Goal: Task Accomplishment & Management: Use online tool/utility

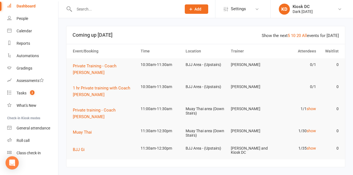
scroll to position [28, 0]
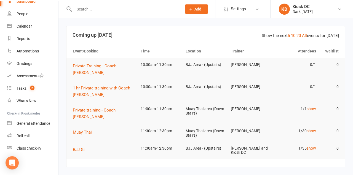
click at [41, 123] on div "General attendance" at bounding box center [34, 123] width 34 height 4
click at [26, 149] on div "Class check-in" at bounding box center [29, 148] width 24 height 4
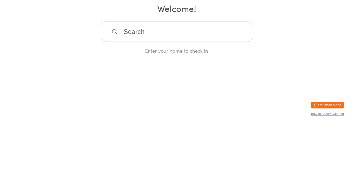
click at [298, 79] on div "Manual search Scanner input Check Out Dark Carnival Welcome! Enter your name to…" at bounding box center [176, 52] width 353 height 104
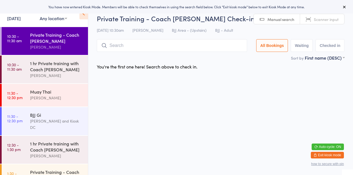
click at [58, 98] on div "[PERSON_NAME]" at bounding box center [56, 98] width 53 height 6
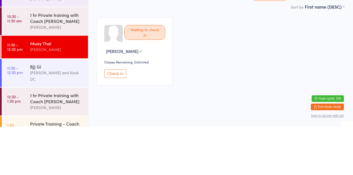
click at [115, 121] on button "Check in" at bounding box center [115, 121] width 22 height 9
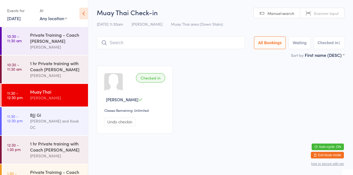
click at [174, 45] on input "search" at bounding box center [171, 42] width 148 height 13
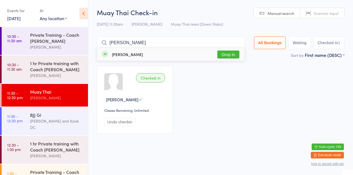
type input "Vikram bah"
click at [233, 56] on button "Drop in" at bounding box center [228, 54] width 22 height 8
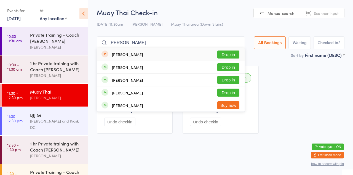
type input "Craig"
click at [233, 69] on button "Drop in" at bounding box center [228, 67] width 22 height 8
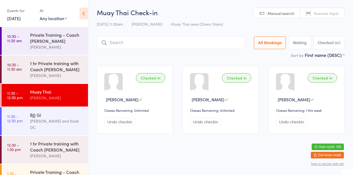
click at [216, 20] on div "11 Aug 11:30am Kyle Bartlett-Jurd Muay Thai area (Down Stairs)" at bounding box center [220, 24] width 247 height 9
